Goal: Task Accomplishment & Management: Complete application form

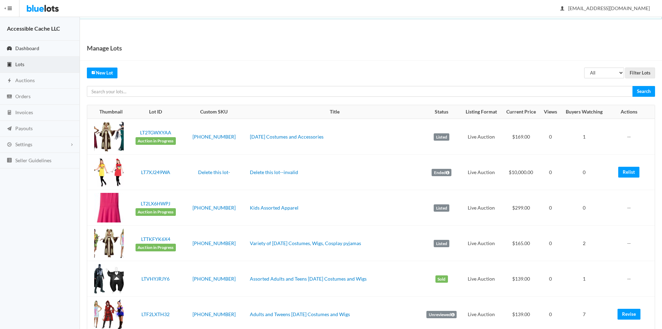
click at [20, 47] on span "Dashboard" at bounding box center [27, 48] width 24 height 6
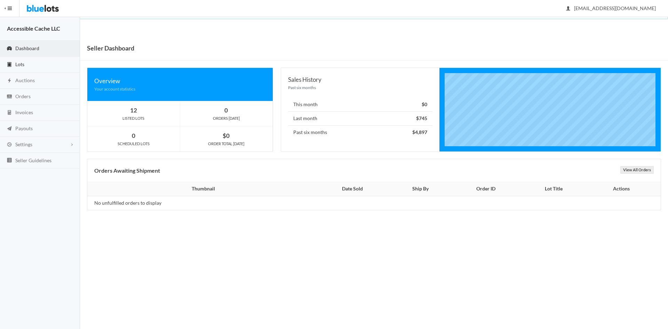
click at [18, 64] on span "Lots" at bounding box center [19, 64] width 9 height 6
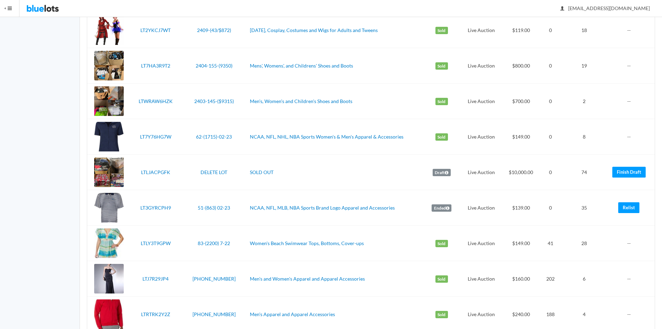
scroll to position [1439, 0]
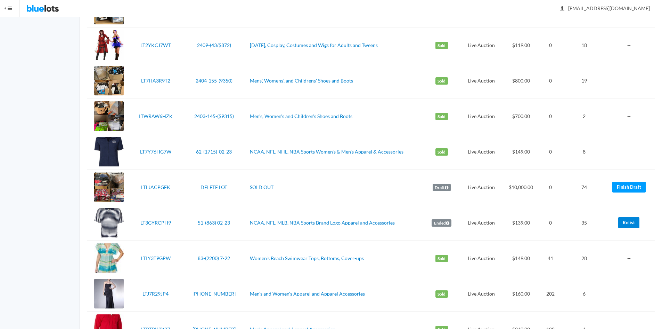
click at [629, 222] on link "Relist" at bounding box center [629, 222] width 21 height 11
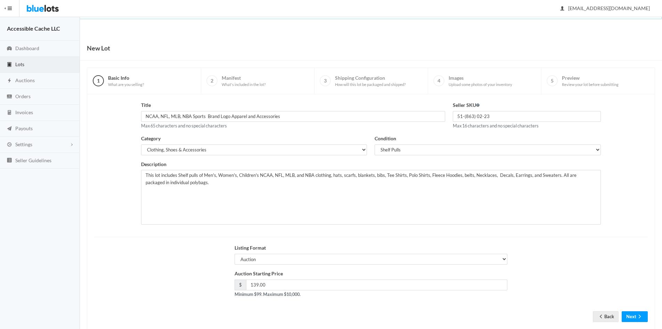
scroll to position [15, 0]
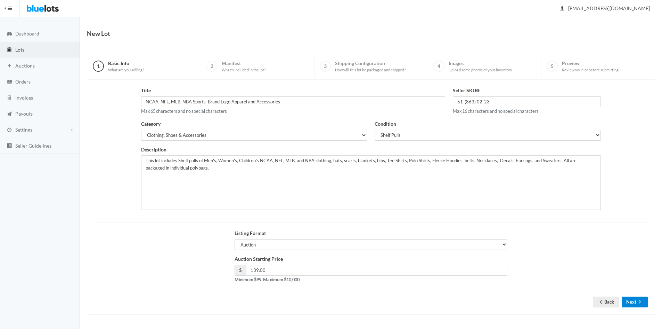
click at [629, 301] on button "Next" at bounding box center [635, 301] width 26 height 11
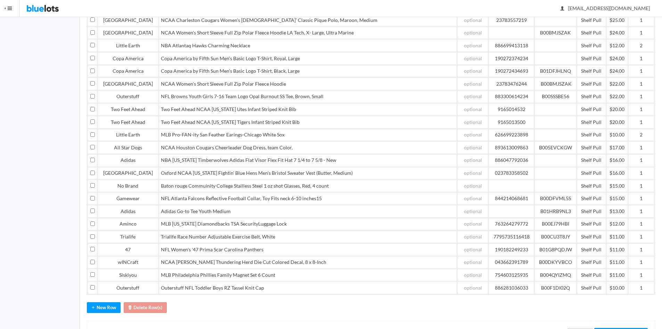
scroll to position [407, 0]
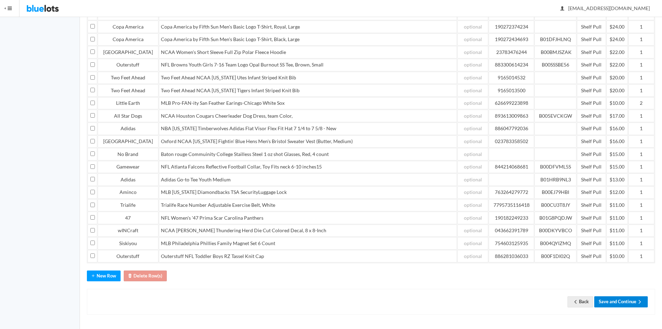
click at [608, 299] on button "Save and Continue" at bounding box center [622, 301] width 54 height 11
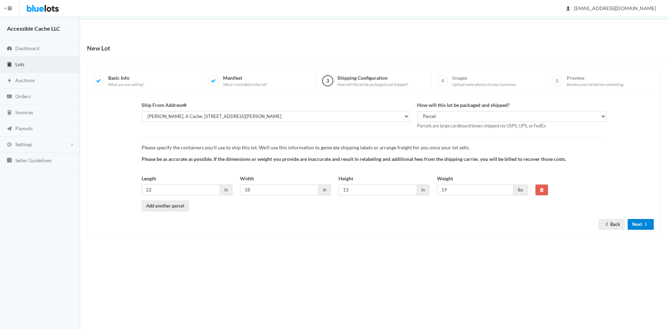
click at [631, 225] on button "Next" at bounding box center [640, 224] width 26 height 11
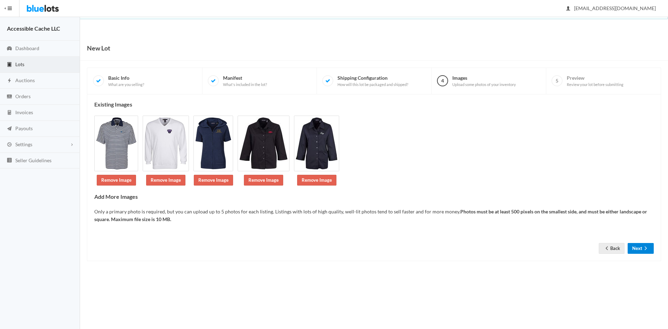
click at [634, 250] on button "Next" at bounding box center [640, 248] width 26 height 11
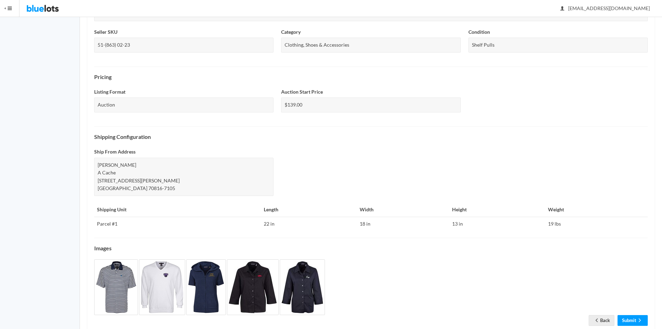
scroll to position [180, 0]
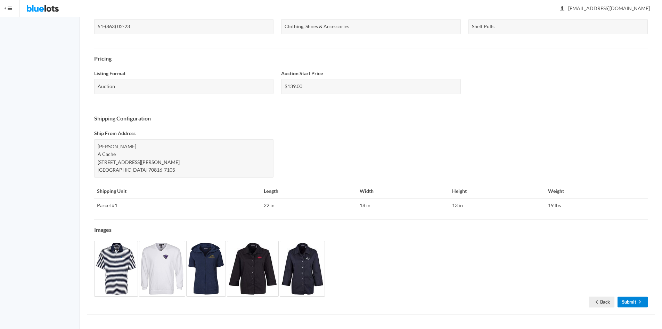
drag, startPoint x: 629, startPoint y: 303, endPoint x: 622, endPoint y: 283, distance: 21.5
click at [629, 302] on link "Submit" at bounding box center [633, 301] width 30 height 11
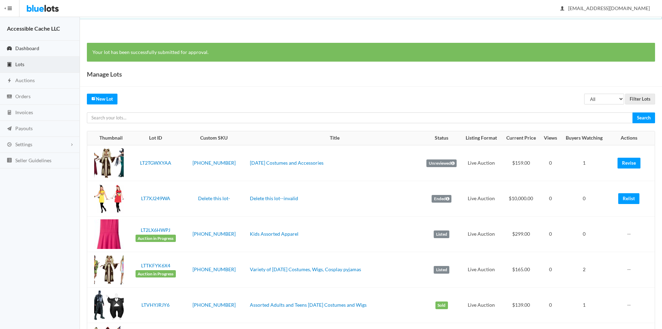
click at [26, 47] on span "Dashboard" at bounding box center [27, 48] width 24 height 6
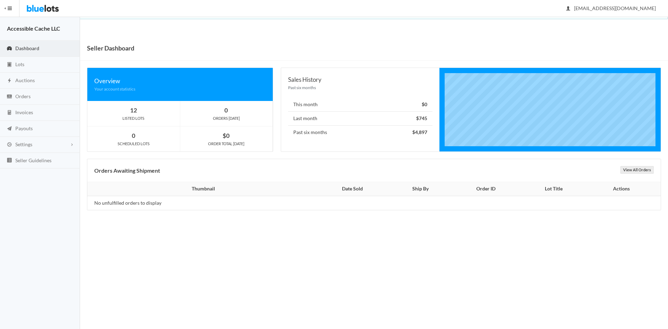
click at [35, 48] on span "Dashboard" at bounding box center [27, 48] width 24 height 6
click at [34, 48] on span "Dashboard" at bounding box center [27, 48] width 24 height 6
click at [18, 47] on span "Dashboard" at bounding box center [27, 48] width 24 height 6
click at [19, 64] on span "Lots" at bounding box center [19, 64] width 9 height 6
